Goal: Check status

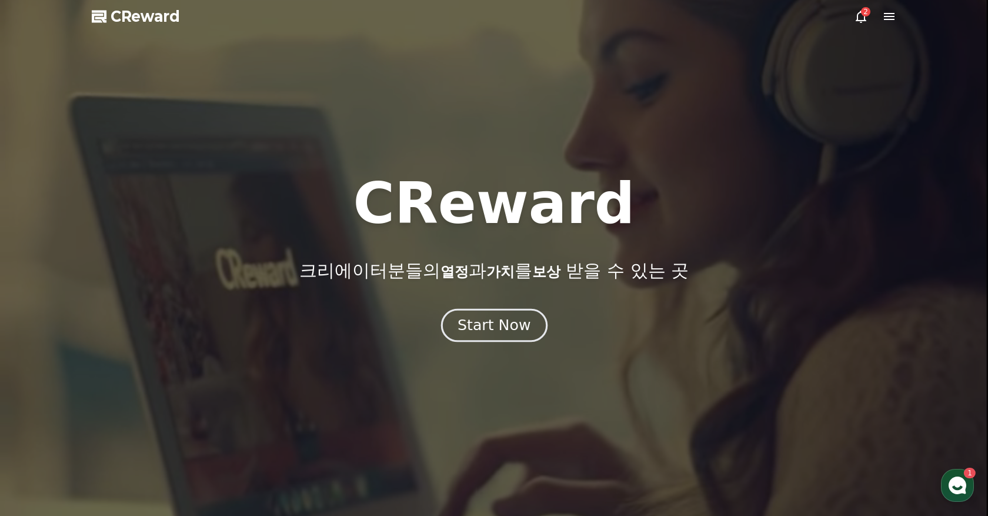
click at [491, 339] on button "Start Now" at bounding box center [493, 325] width 106 height 34
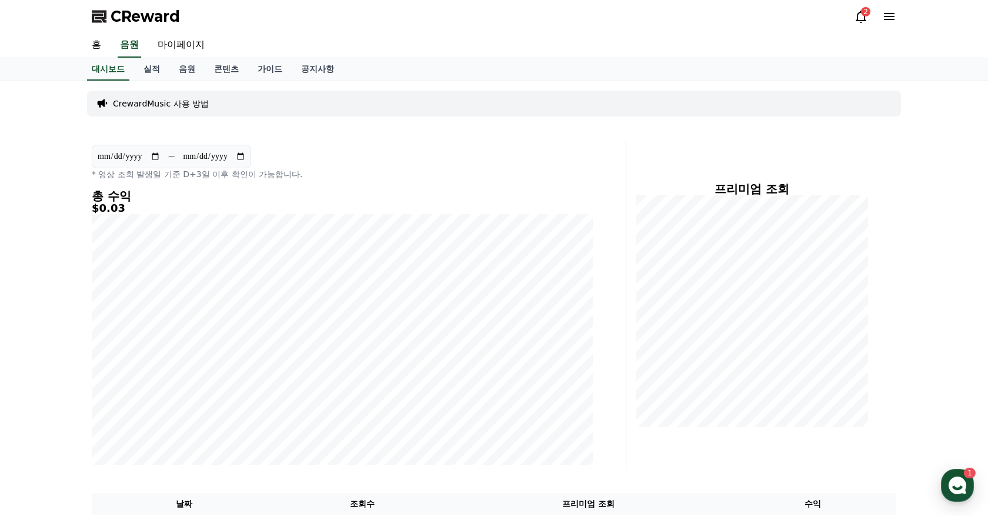
click at [868, 4] on div "CReward 2" at bounding box center [493, 16] width 823 height 33
click at [866, 8] on div "2" at bounding box center [865, 11] width 9 height 9
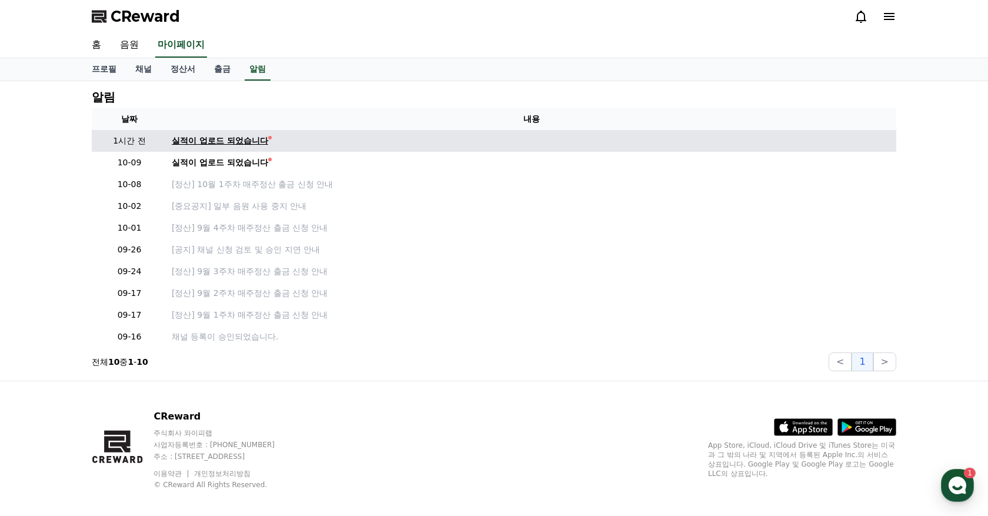
click at [229, 136] on div "실적이 업로드 되었습니다" at bounding box center [220, 141] width 96 height 12
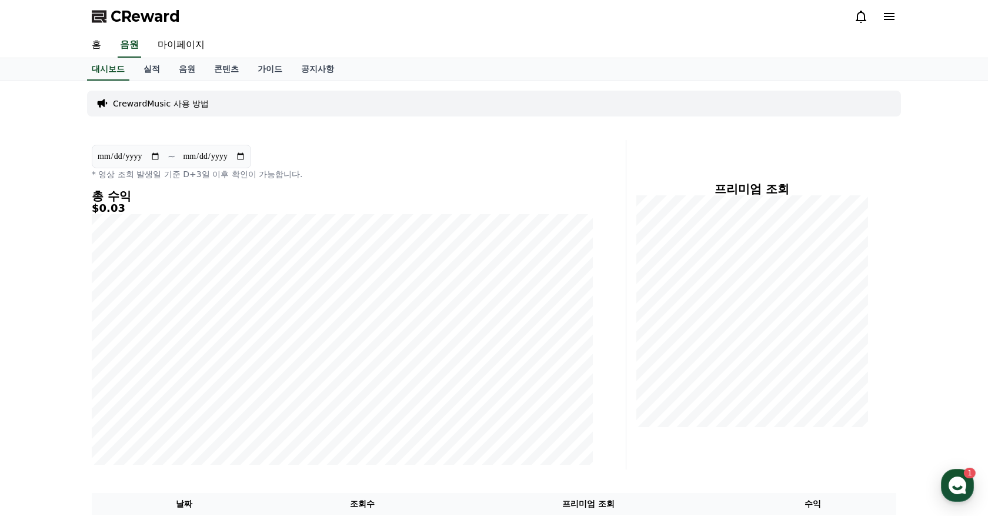
scroll to position [198, 0]
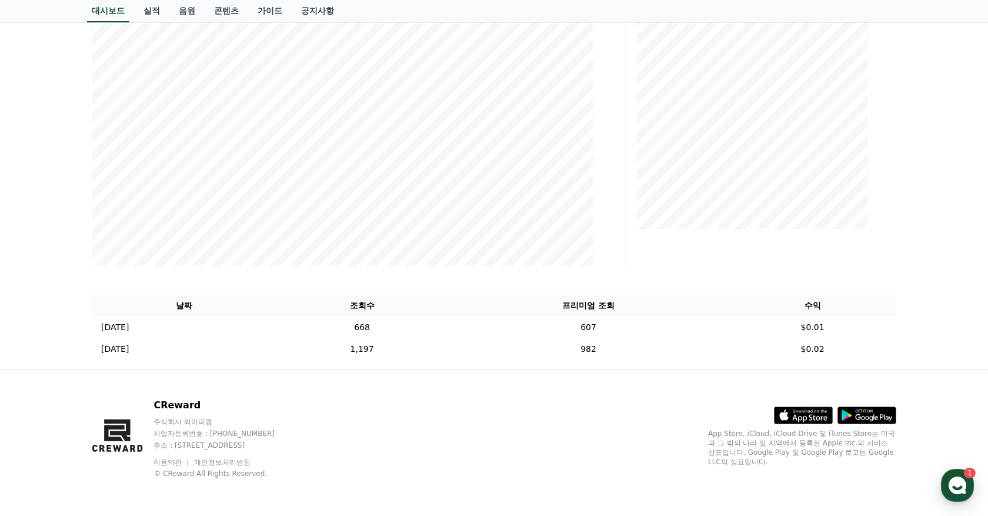
click at [595, 303] on th "프리미엄 조회" at bounding box center [588, 306] width 280 height 22
drag, startPoint x: 598, startPoint y: 306, endPoint x: 663, endPoint y: 308, distance: 65.3
click at [663, 308] on th "프리미엄 조회" at bounding box center [588, 306] width 280 height 22
click at [446, 347] on td "1,197" at bounding box center [362, 349] width 172 height 22
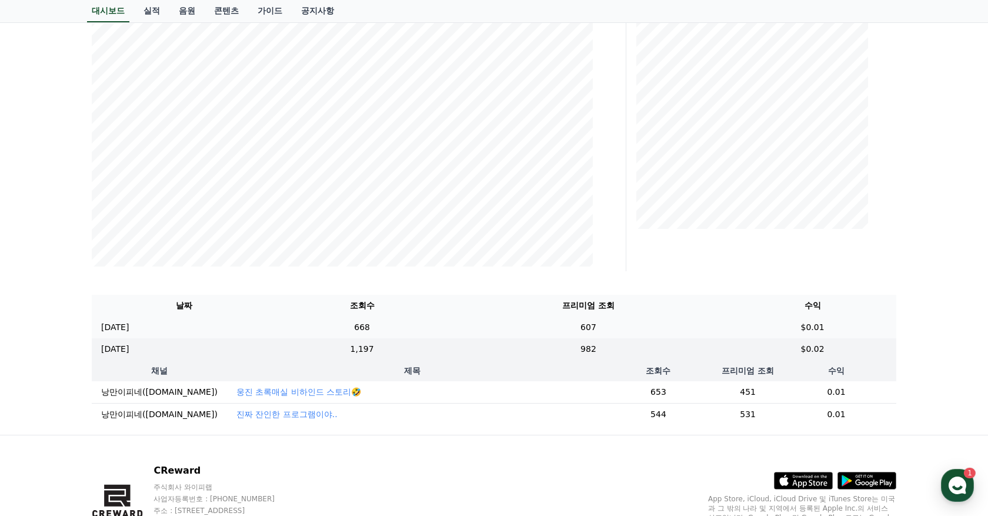
click at [447, 322] on td "668" at bounding box center [362, 327] width 172 height 22
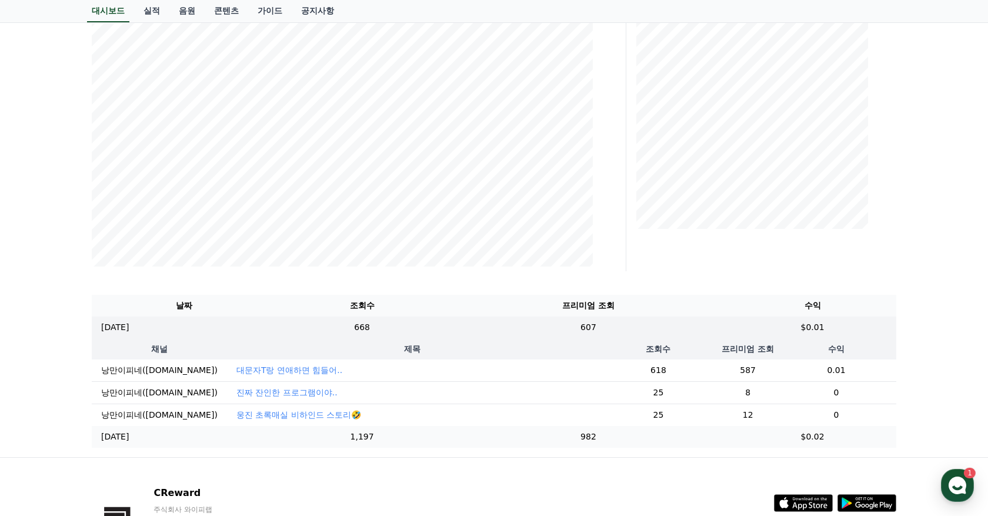
click at [447, 440] on td "1,197" at bounding box center [362, 437] width 172 height 22
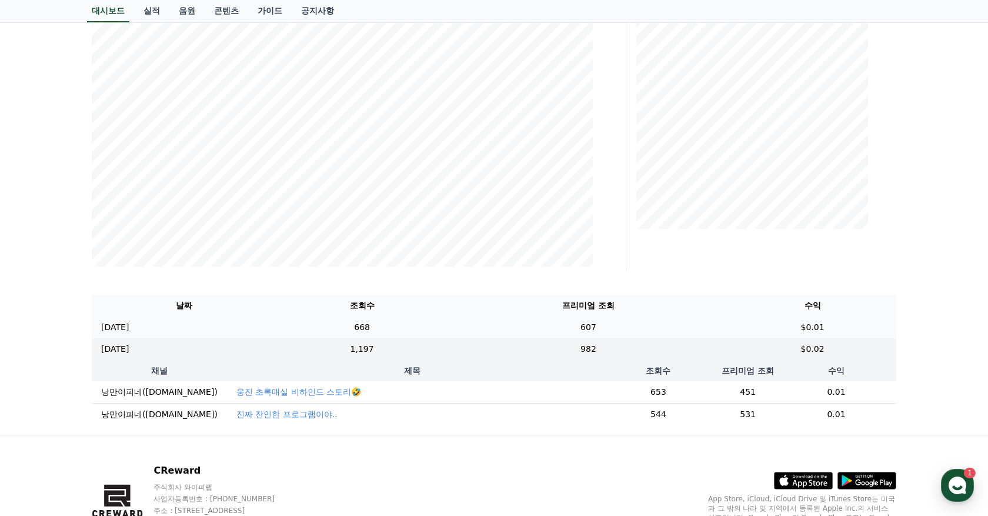
click at [447, 329] on td "668" at bounding box center [362, 327] width 172 height 22
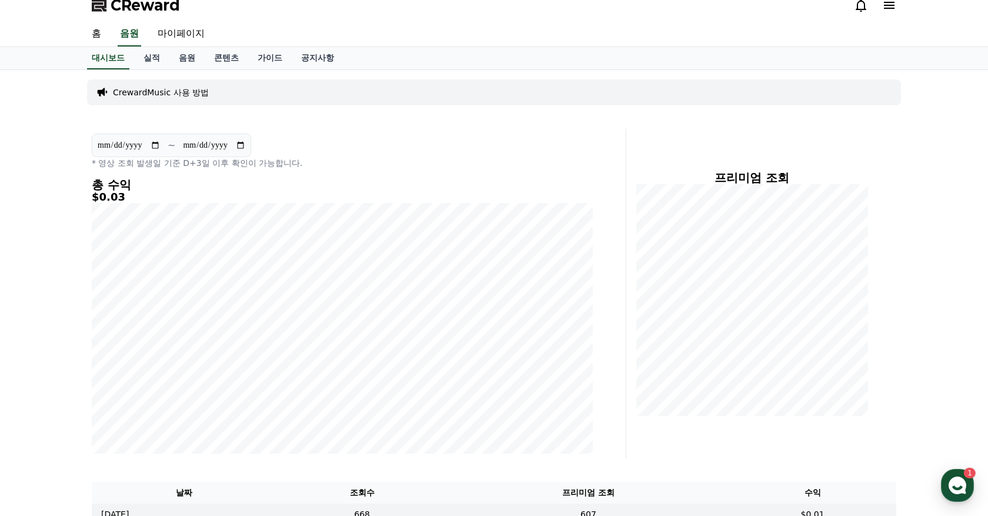
scroll to position [0, 0]
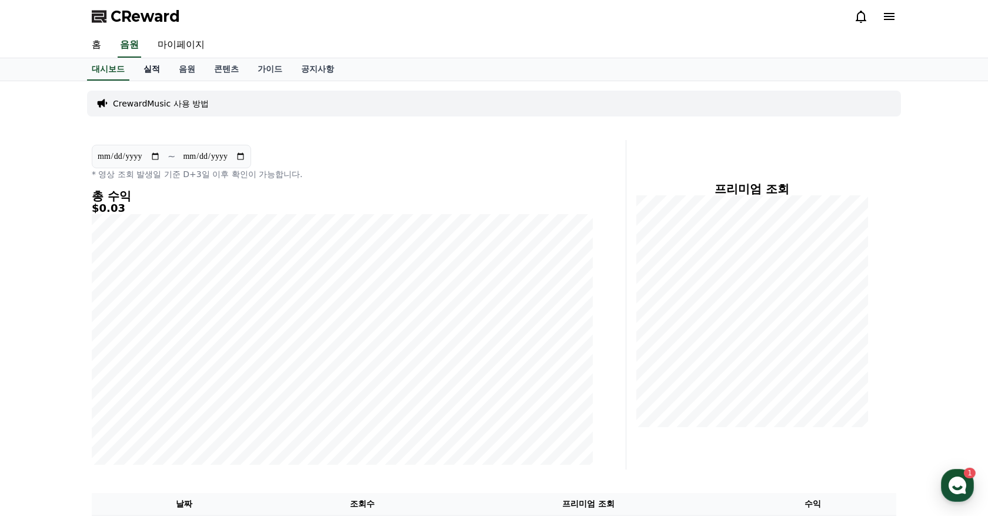
click at [152, 68] on link "실적" at bounding box center [151, 69] width 35 height 22
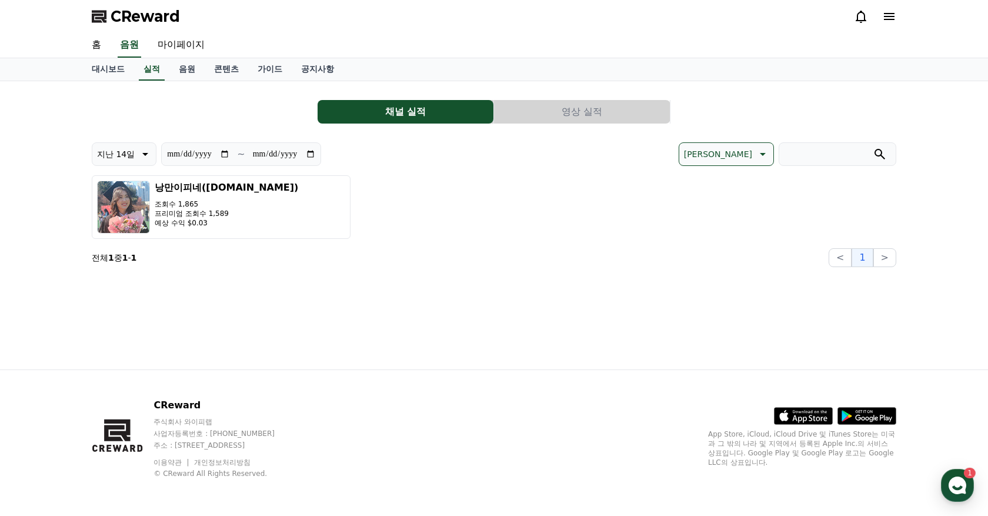
click at [543, 109] on button "영상 실적" at bounding box center [582, 112] width 176 height 24
